Goal: Entertainment & Leisure: Browse casually

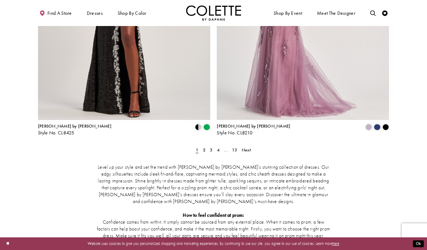
scroll to position [994, 0]
click at [246, 148] on span "Next" at bounding box center [246, 151] width 9 height 6
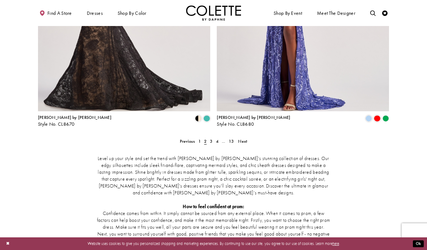
scroll to position [1002, 0]
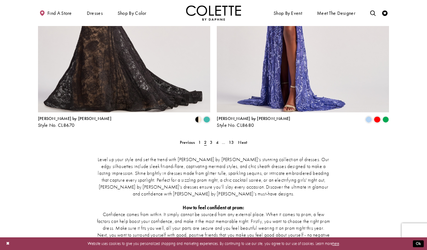
click at [240, 140] on span "Next" at bounding box center [242, 143] width 9 height 6
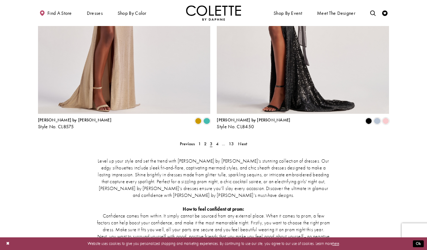
scroll to position [999, 0]
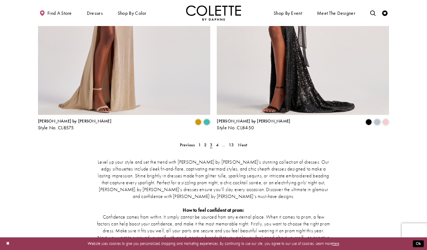
click at [241, 142] on span "Next" at bounding box center [242, 145] width 9 height 6
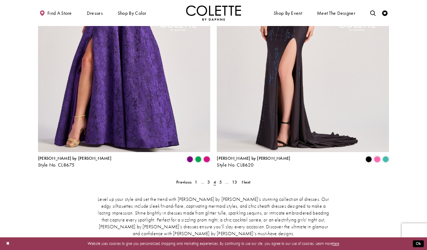
scroll to position [960, 0]
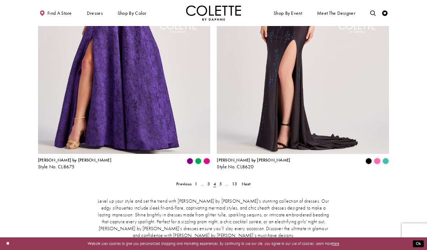
click at [247, 181] on span "Next" at bounding box center [246, 184] width 9 height 6
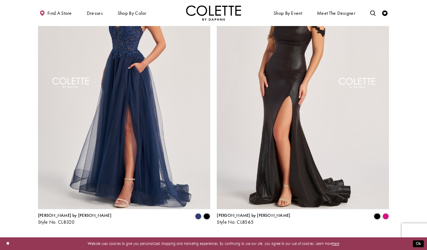
scroll to position [908, 0]
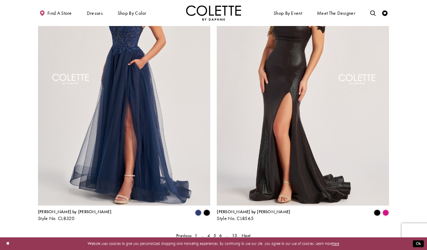
click at [248, 233] on span "Next" at bounding box center [246, 236] width 9 height 6
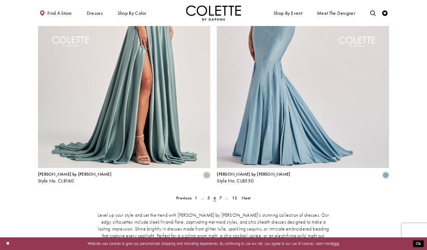
scroll to position [935, 0]
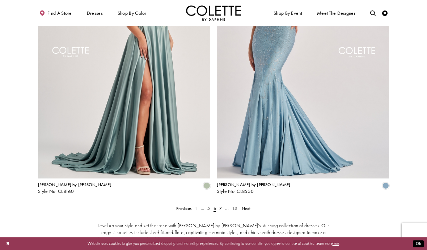
click at [246, 206] on span "Next" at bounding box center [246, 209] width 9 height 6
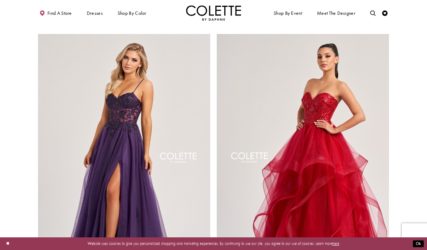
scroll to position [821, 0]
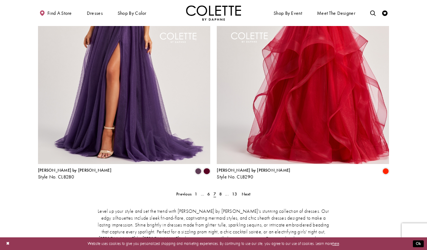
click at [248, 191] on span "Next" at bounding box center [246, 194] width 9 height 6
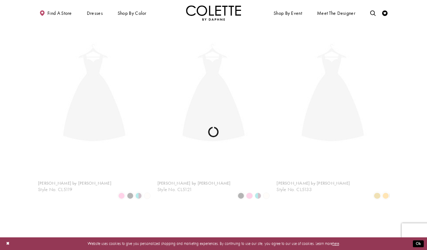
scroll to position [29, 0]
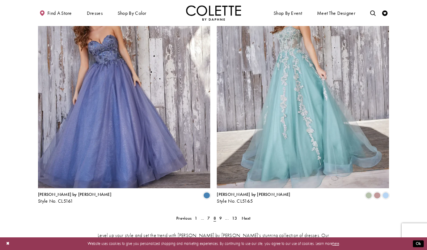
click at [249, 216] on span "Next" at bounding box center [246, 219] width 9 height 6
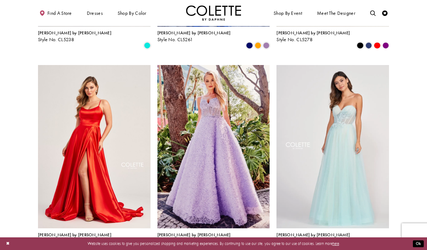
scroll to position [394, 0]
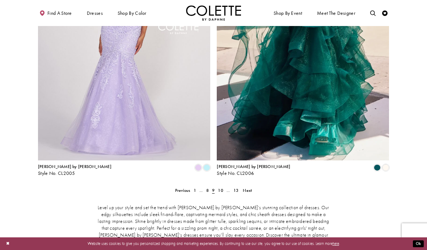
click at [250, 188] on span "Next" at bounding box center [247, 191] width 9 height 6
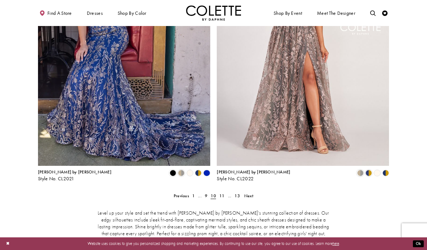
scroll to position [944, 0]
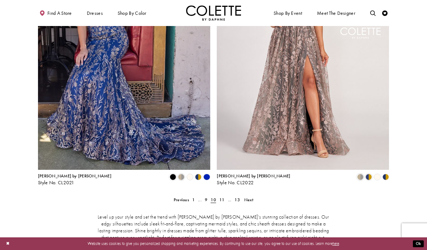
click at [253, 197] on span "Next" at bounding box center [248, 200] width 9 height 6
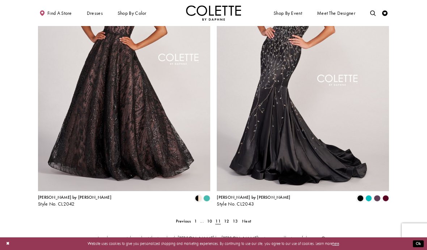
scroll to position [920, 0]
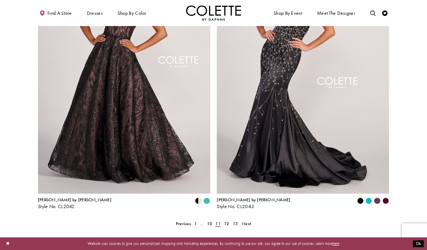
click at [248, 221] on span "Next" at bounding box center [246, 224] width 9 height 6
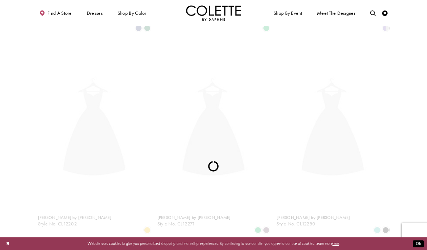
scroll to position [29, 0]
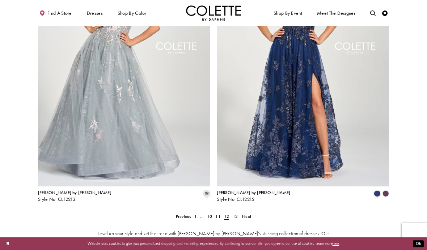
click at [249, 214] on span "Next" at bounding box center [246, 217] width 9 height 6
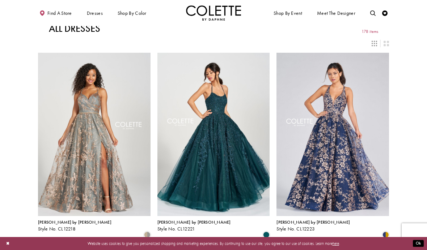
scroll to position [1, 0]
